Goal: Navigation & Orientation: Find specific page/section

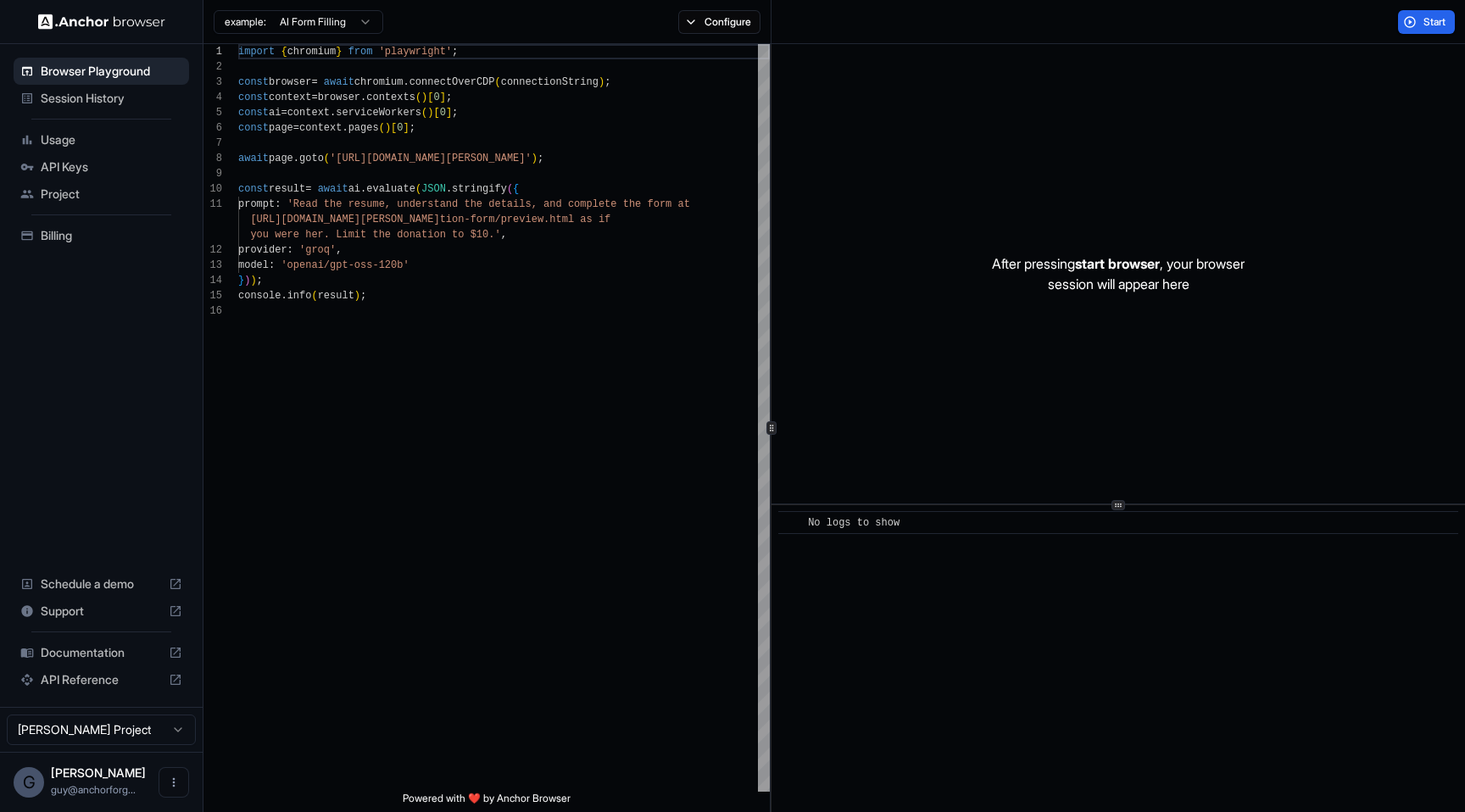
scroll to position [153, 0]
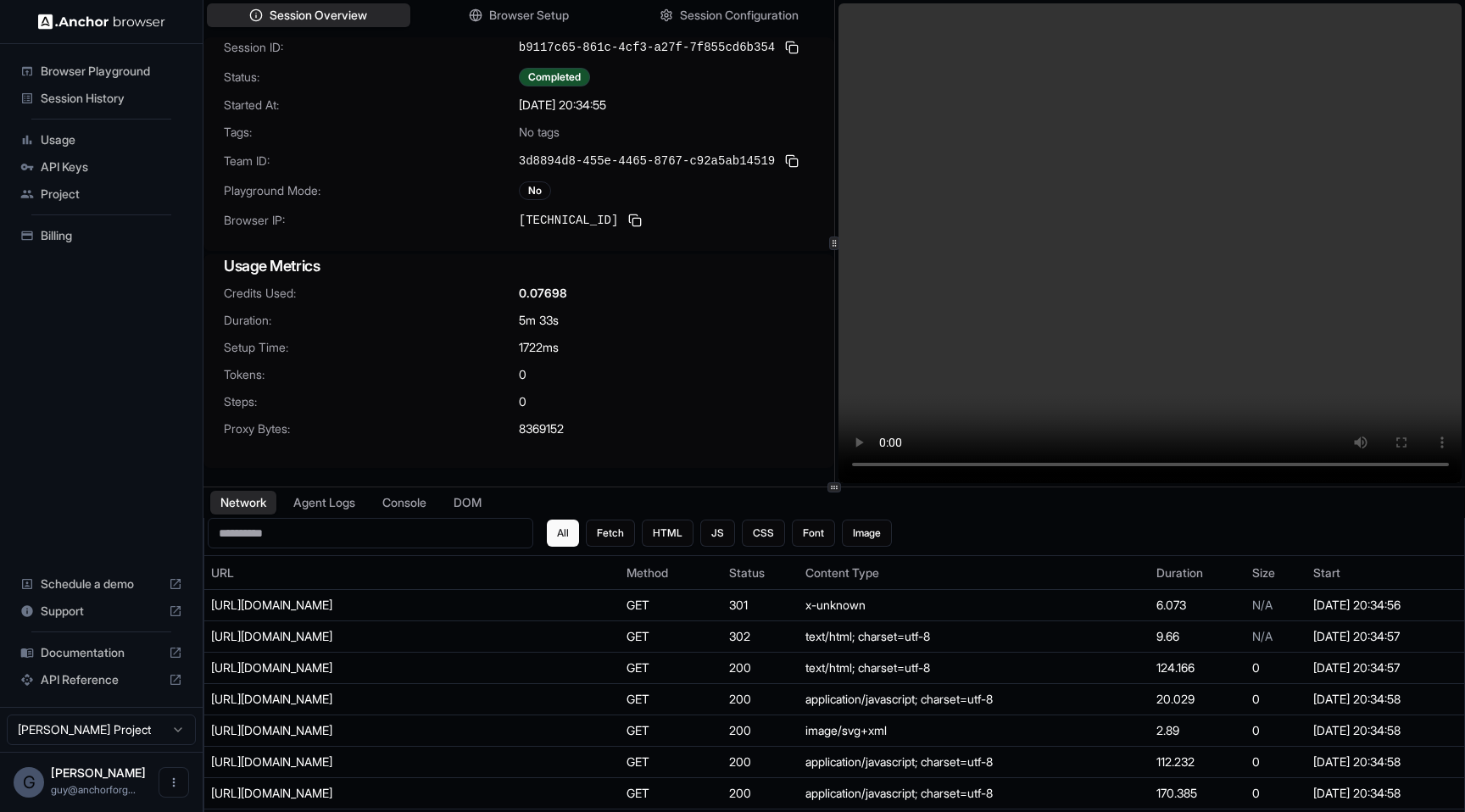
click at [150, 81] on div "Browser Playground" at bounding box center [102, 71] width 175 height 27
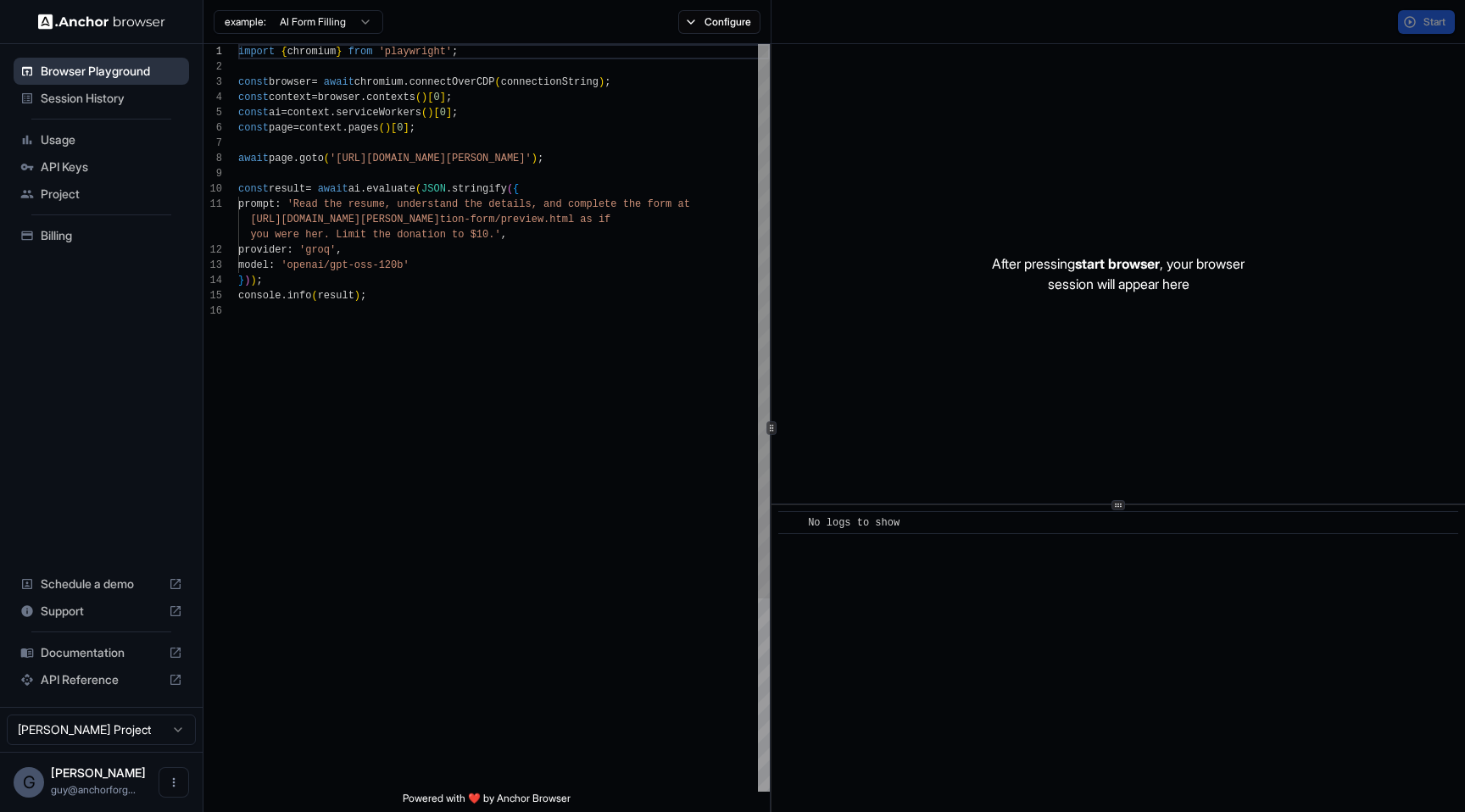
scroll to position [153, 0]
click at [145, 105] on span "Session History" at bounding box center [112, 98] width 142 height 17
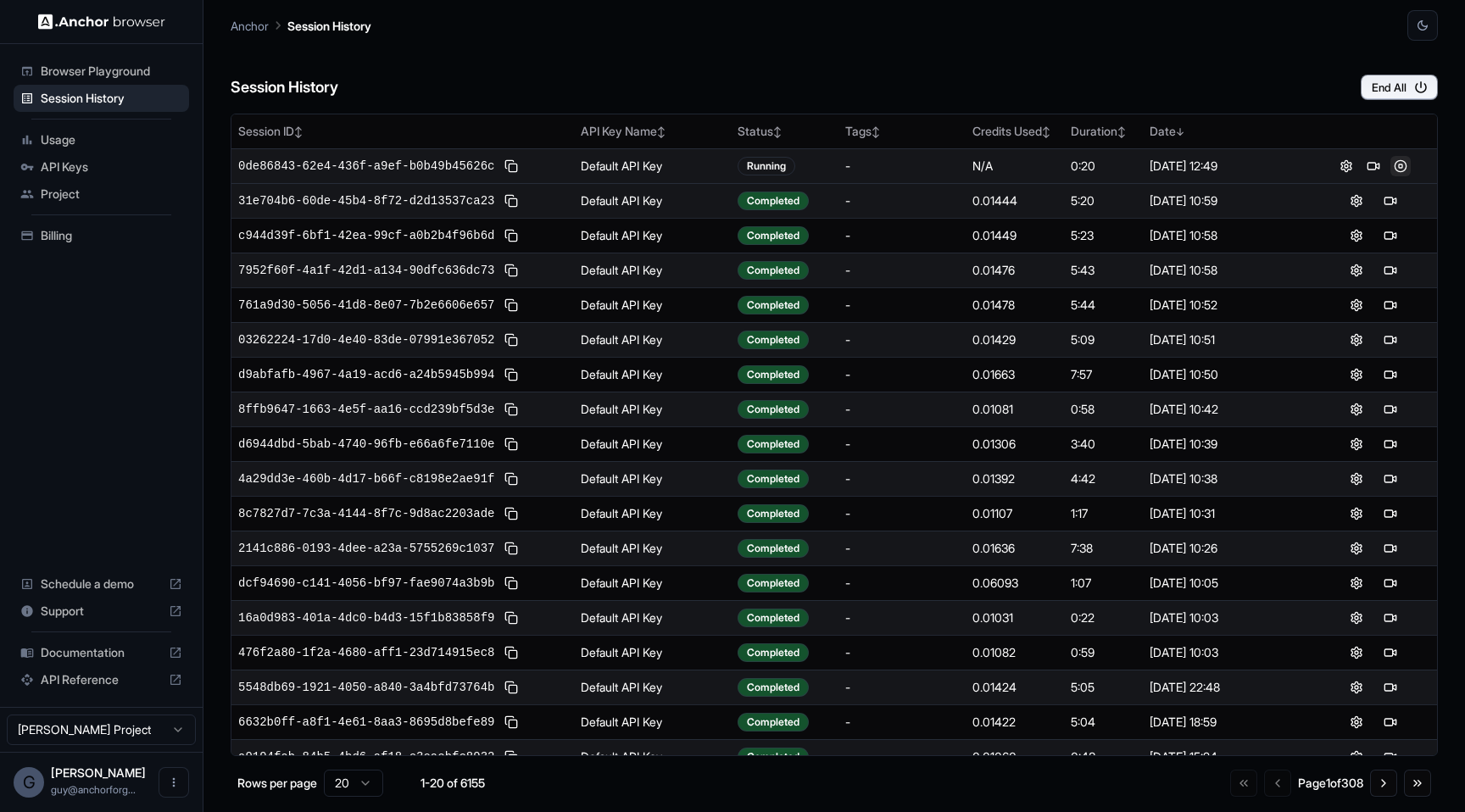
click at [1409, 169] on button at bounding box center [1401, 166] width 21 height 21
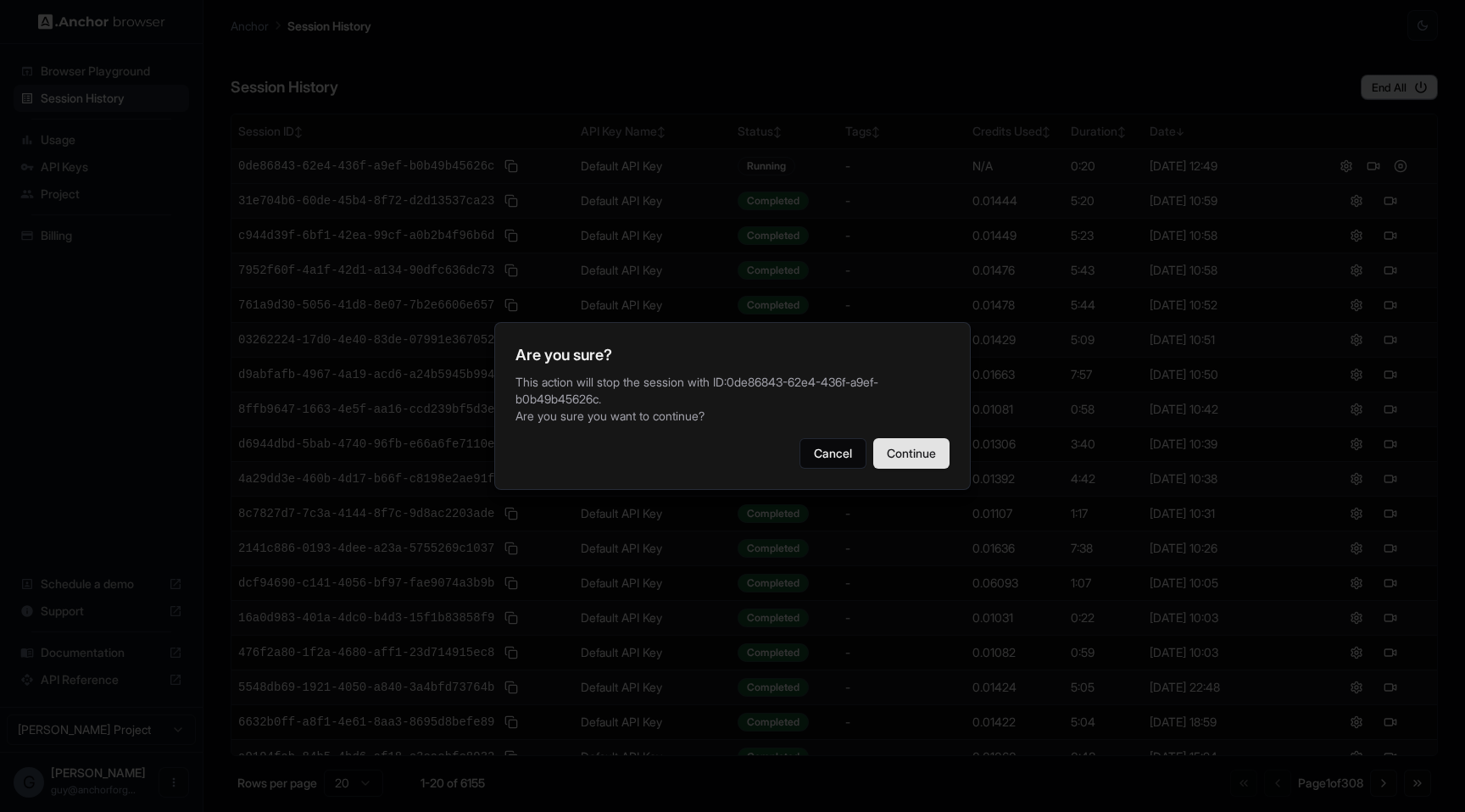
click at [916, 440] on button "Continue" at bounding box center [912, 453] width 76 height 31
